Goal: Task Accomplishment & Management: Complete application form

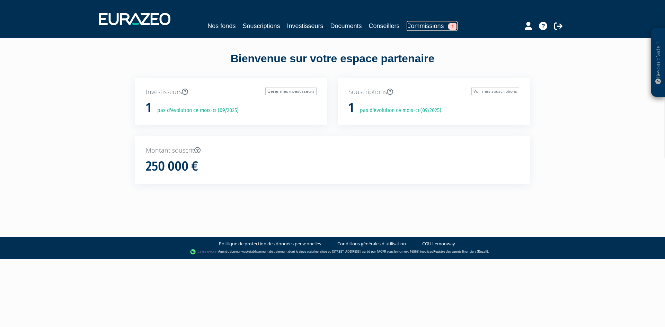
click at [438, 26] on link "Commissions 1" at bounding box center [431, 26] width 51 height 10
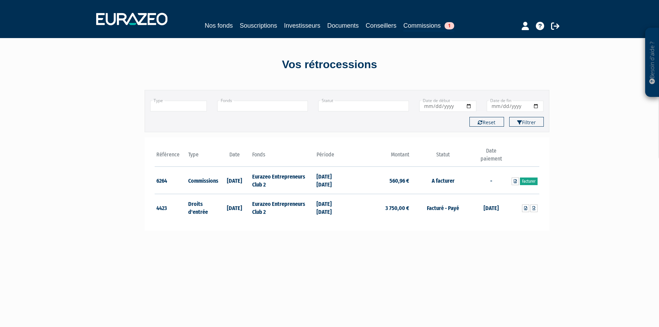
click at [528, 182] on link "Facturer" at bounding box center [529, 182] width 18 height 8
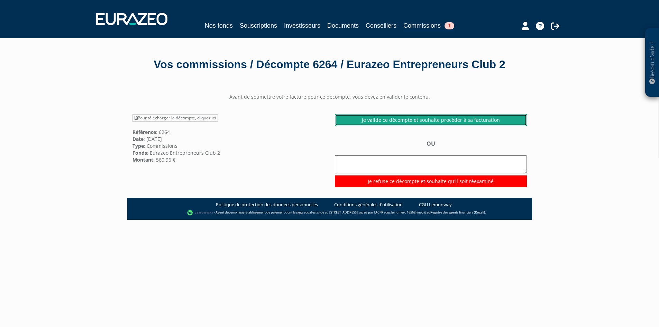
click at [385, 121] on link "Je valide ce décompte et souhaite procéder à sa facturation" at bounding box center [431, 120] width 192 height 12
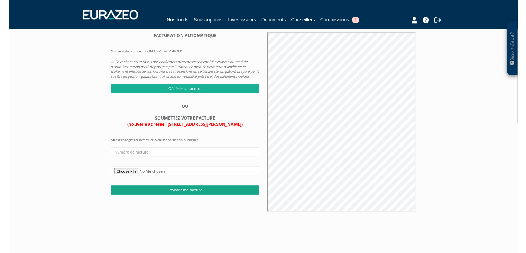
scroll to position [35, 0]
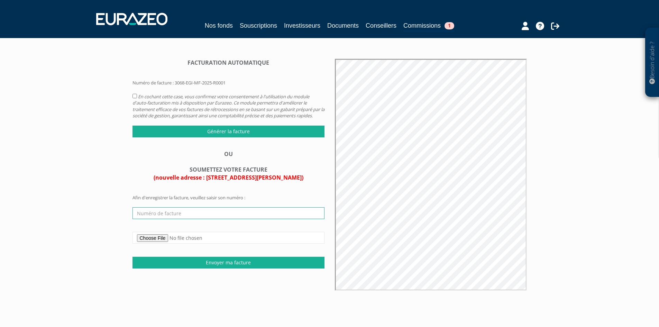
click at [245, 219] on input "text" at bounding box center [229, 213] width 192 height 12
click at [294, 191] on div "FACTURATION AUTOMATIQUE Numéro de facture : 3068-EGI-MF-2025-R0001 OU" at bounding box center [228, 164] width 202 height 210
click at [246, 217] on input "text" at bounding box center [229, 213] width 192 height 12
click at [264, 199] on div "FACTURATION AUTOMATIQUE Numéro de facture : 3068-EGI-MF-2025-R0001 OU" at bounding box center [228, 164] width 202 height 210
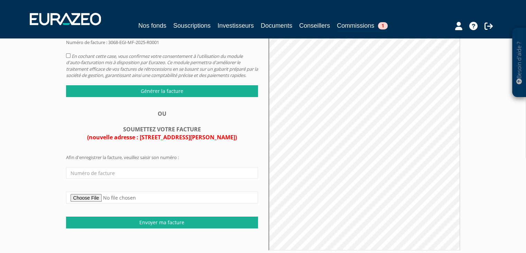
scroll to position [135, 0]
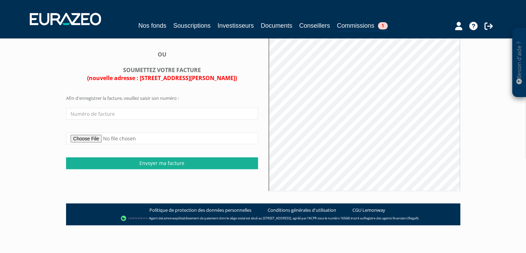
type input "C:\fakepath\facture_FAC00000011.pdf"
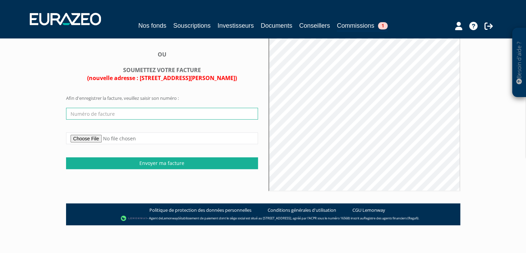
click at [134, 119] on input "text" at bounding box center [162, 114] width 192 height 12
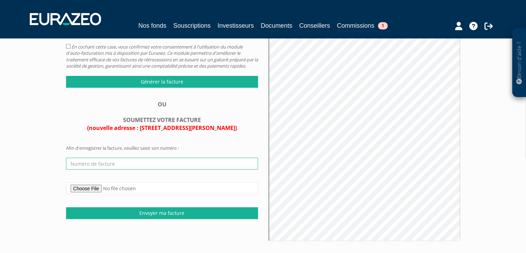
scroll to position [0, 0]
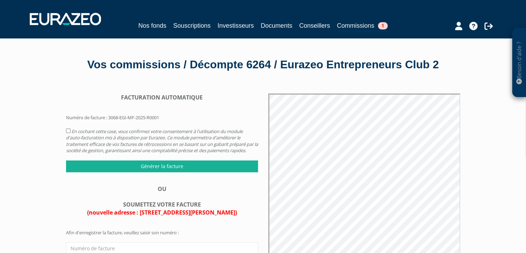
drag, startPoint x: 164, startPoint y: 118, endPoint x: 108, endPoint y: 119, distance: 55.4
click at [108, 119] on form "FACTURATION AUTOMATIQUE Numéro de facture : 3068-EGI-MF-2025-R0001" at bounding box center [162, 110] width 192 height 34
copy form "3068-EGI-MF-2025-R0001"
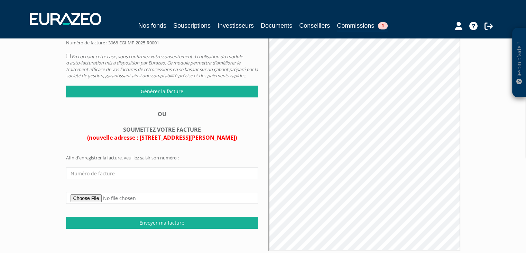
scroll to position [135, 0]
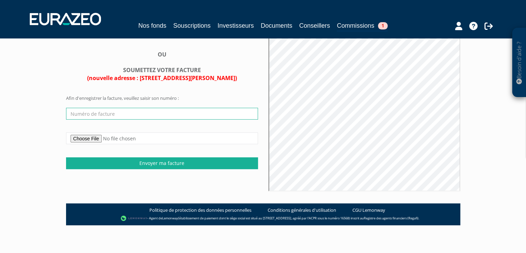
click at [99, 119] on input "text" at bounding box center [162, 114] width 192 height 12
paste input "3068-EGI-MF-2025-R0001"
type input "3068-EGI-MF-2025-R0001"
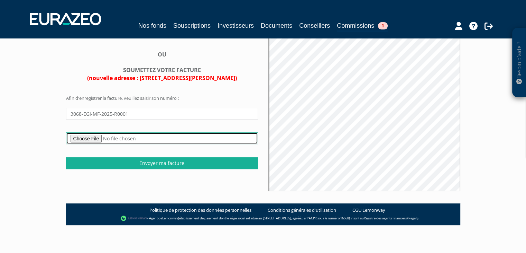
click at [226, 144] on input "file" at bounding box center [162, 138] width 192 height 12
type input "C:\fakepath\facture_FAC00000011.pdf"
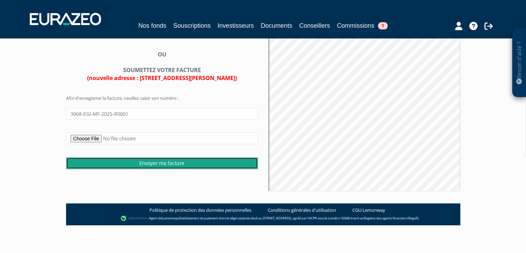
click at [156, 168] on input "Envoyer ma facture" at bounding box center [162, 163] width 192 height 12
